Goal: Obtain resource: Download file/media

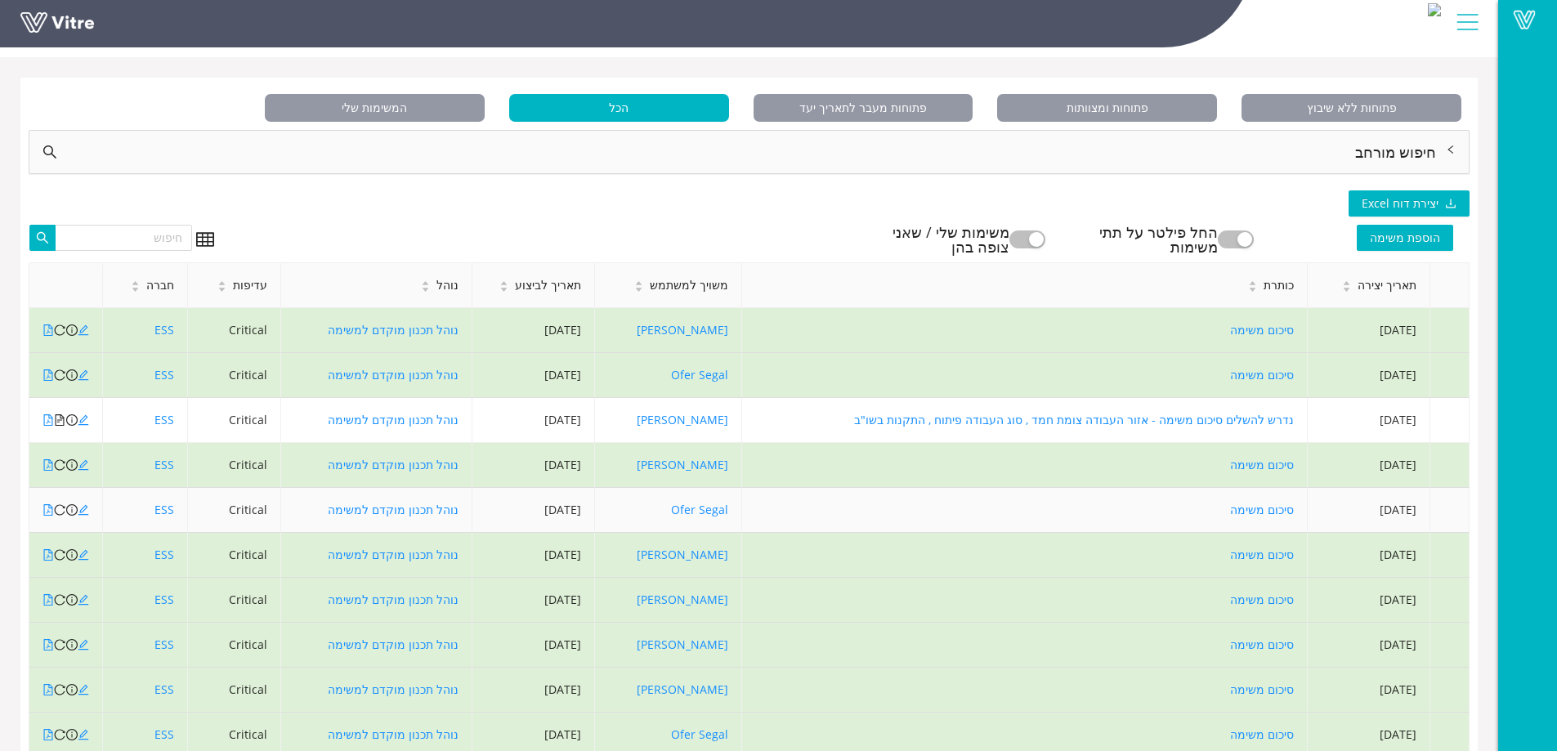
scroll to position [82, 0]
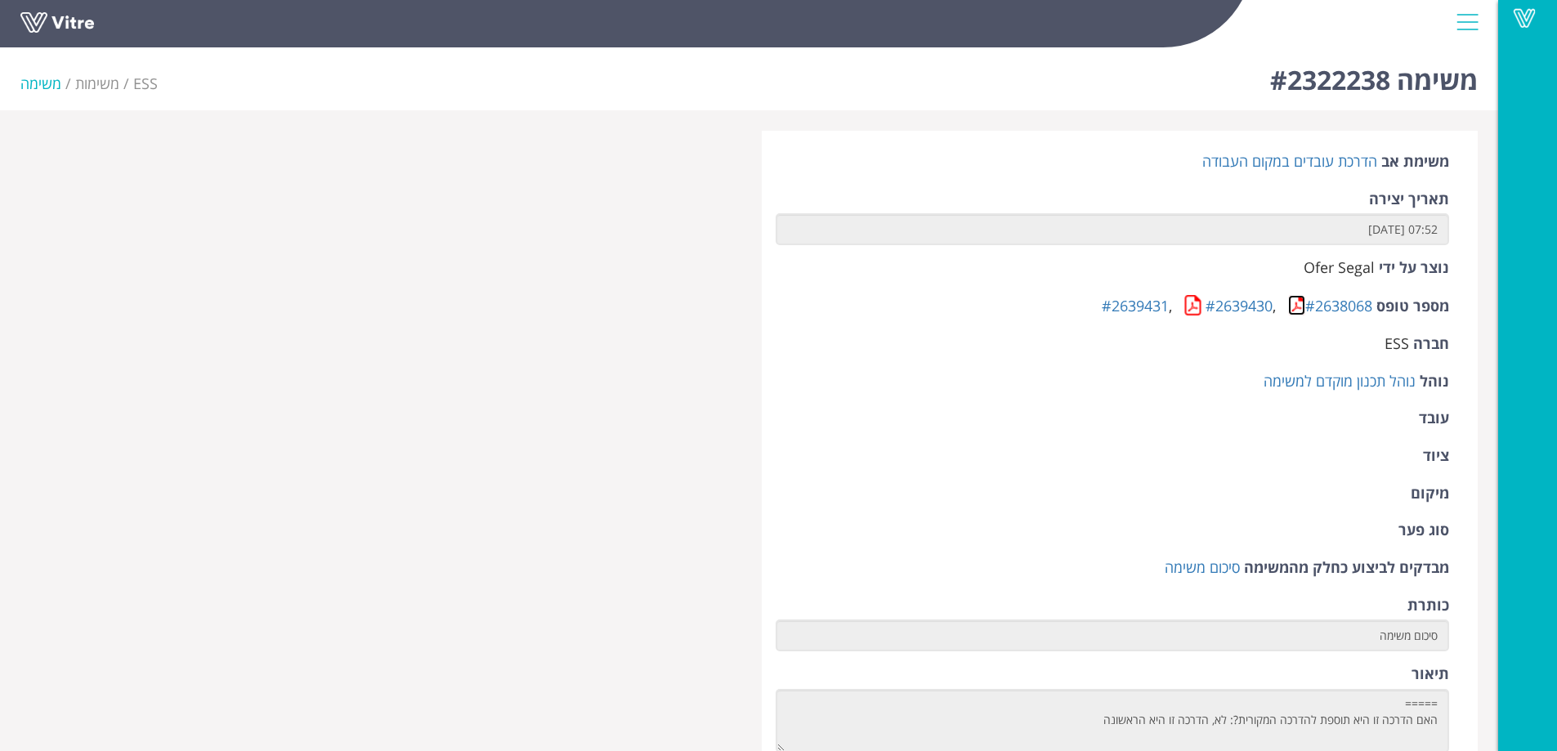
click at [1292, 306] on link at bounding box center [1296, 305] width 17 height 20
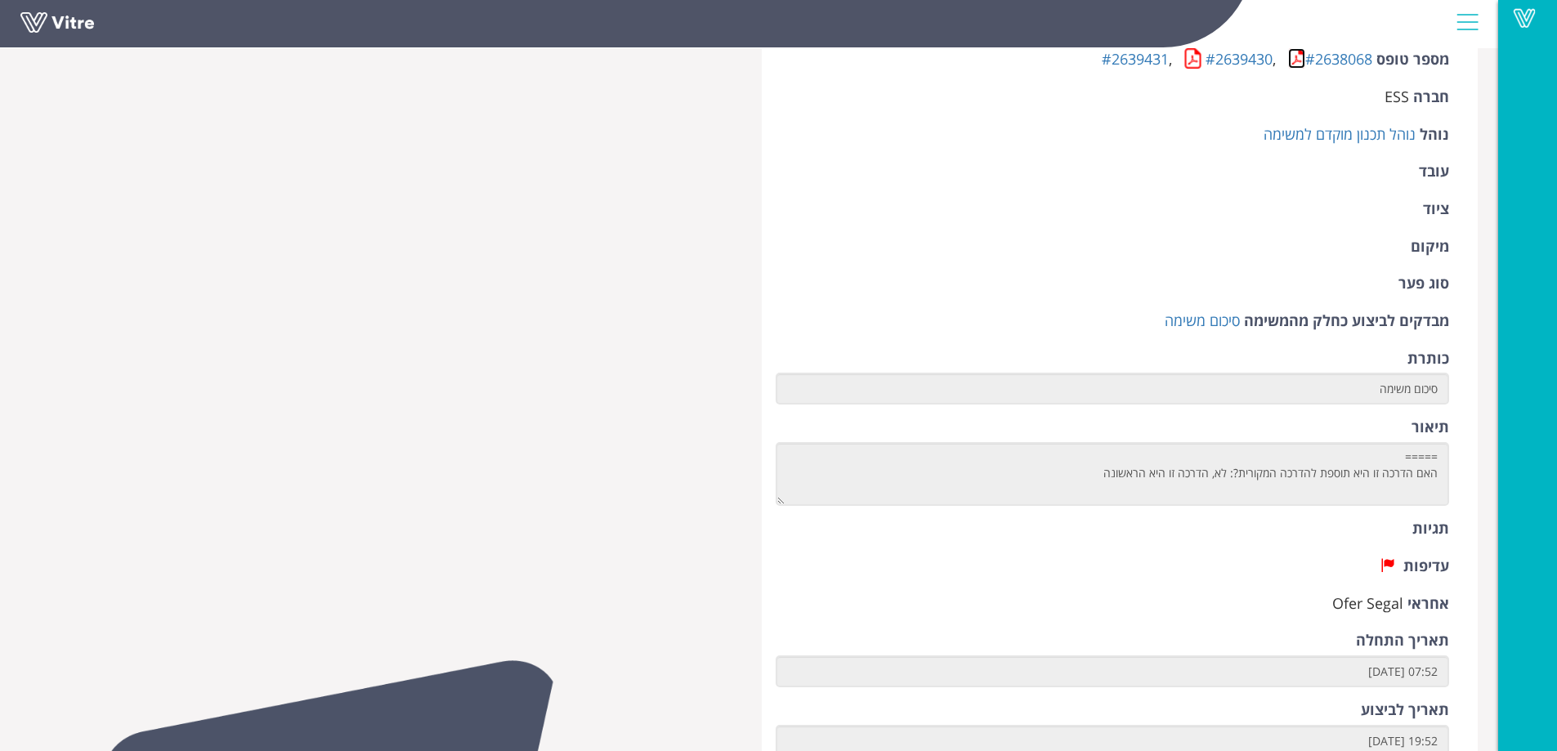
scroll to position [327, 0]
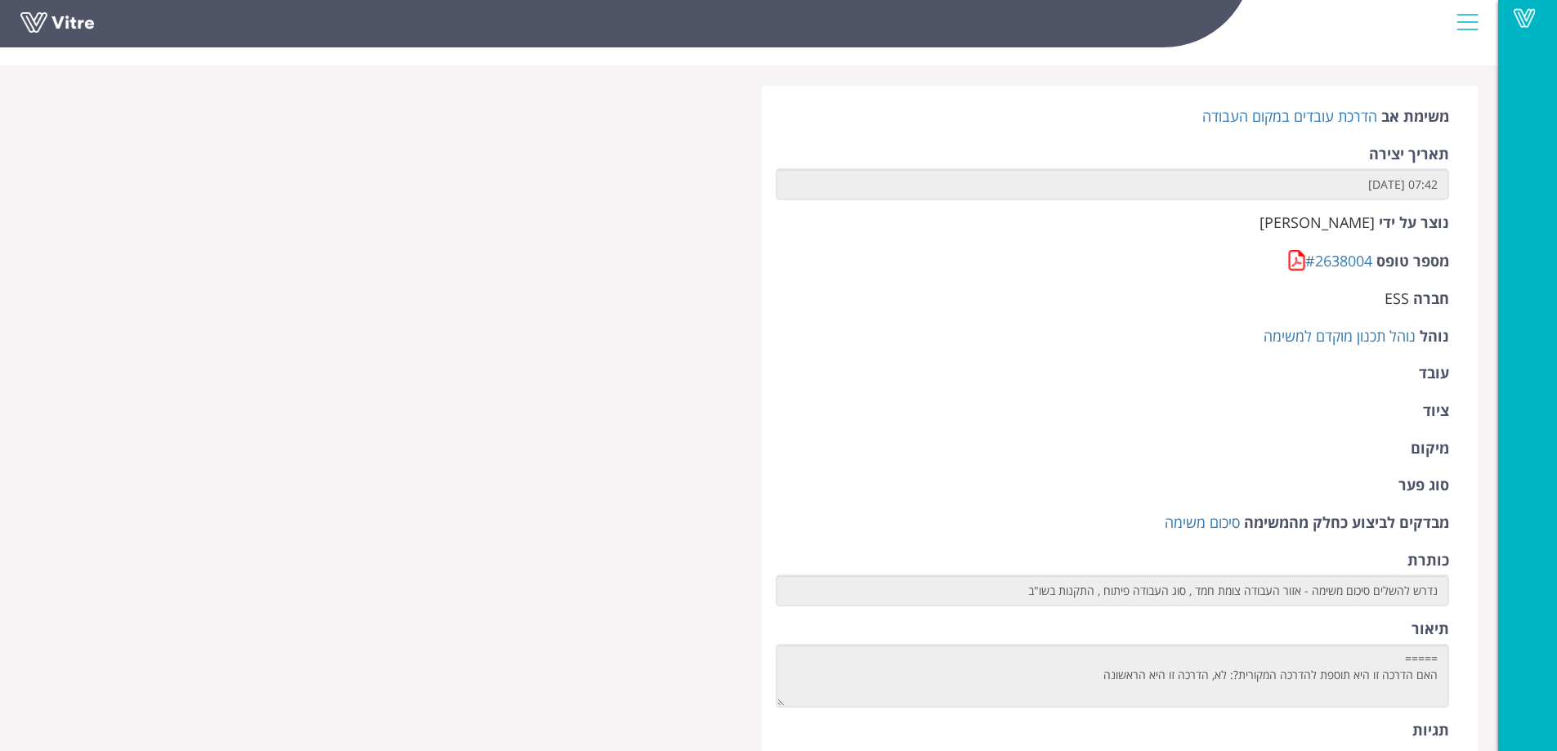
scroll to position [409, 0]
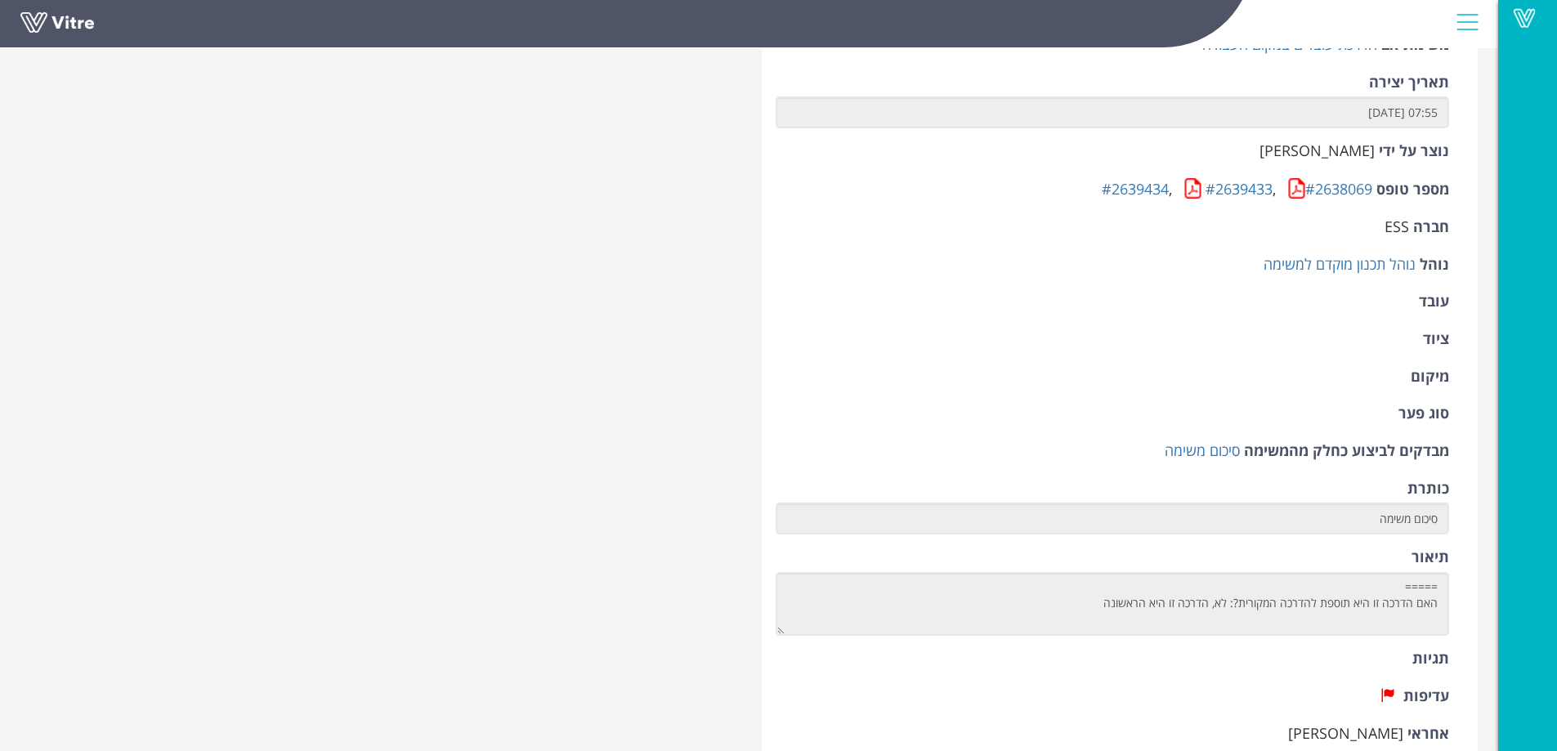
scroll to position [82, 0]
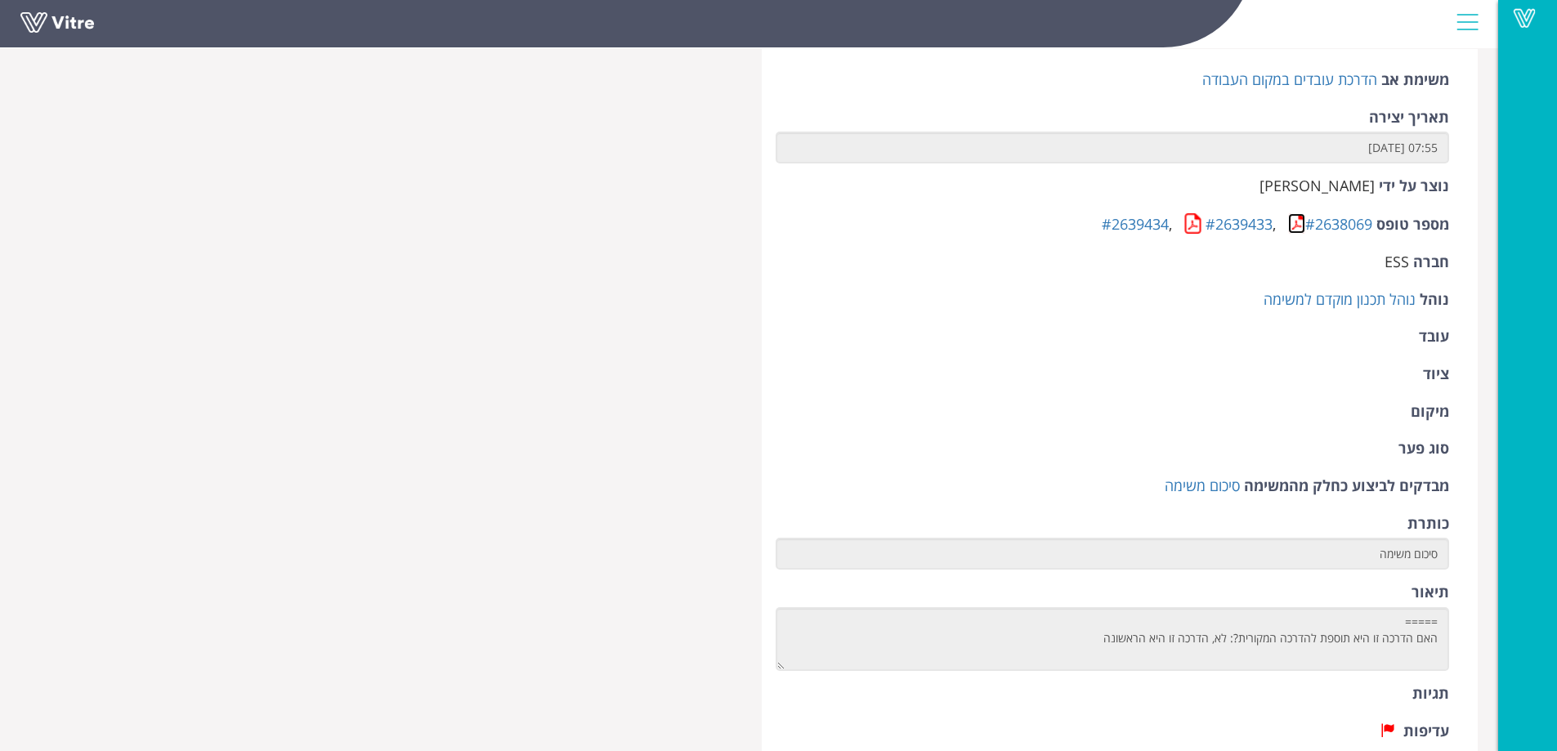
click at [1296, 222] on link at bounding box center [1296, 223] width 17 height 20
